Goal: Task Accomplishment & Management: Manage account settings

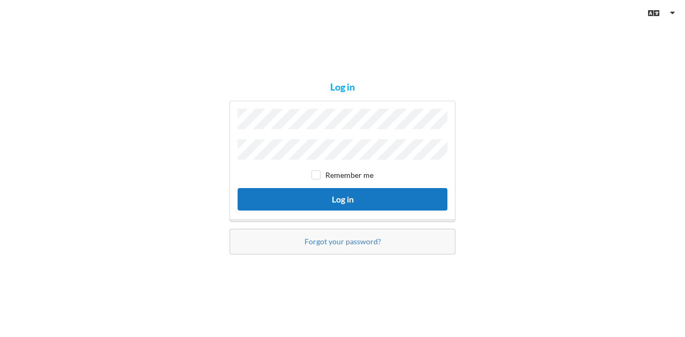
click at [345, 197] on button "Log in" at bounding box center [343, 199] width 210 height 22
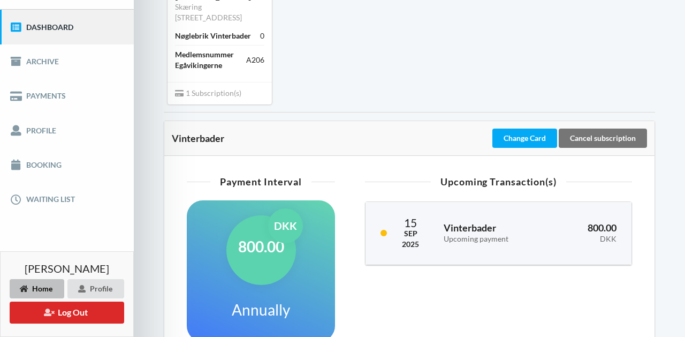
scroll to position [125, 0]
click at [625, 133] on div "Cancel subscription" at bounding box center [603, 137] width 88 height 19
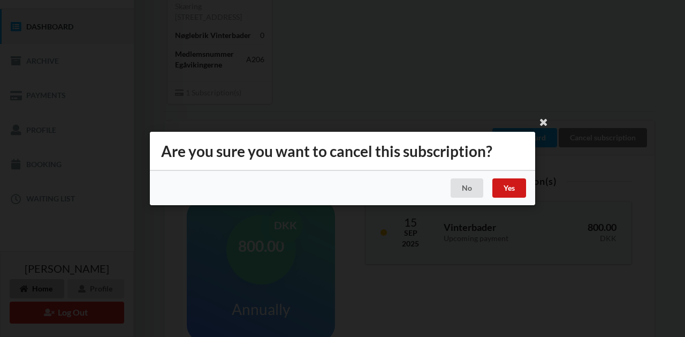
click at [510, 188] on div "Yes" at bounding box center [509, 187] width 34 height 19
